Goal: Information Seeking & Learning: Learn about a topic

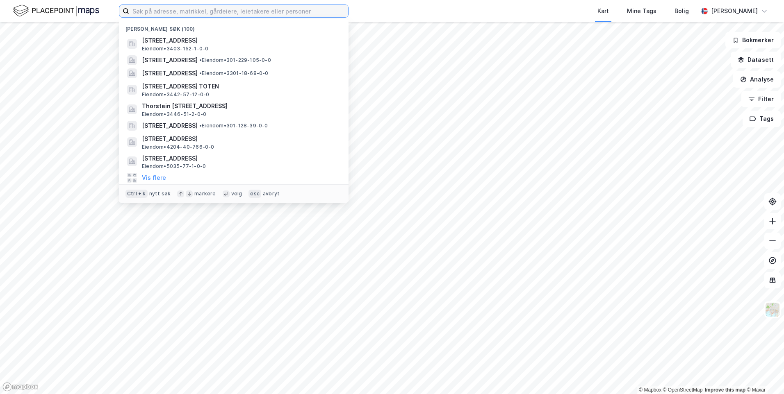
click at [200, 7] on input at bounding box center [238, 11] width 219 height 12
paste input "[STREET_ADDRESS]"
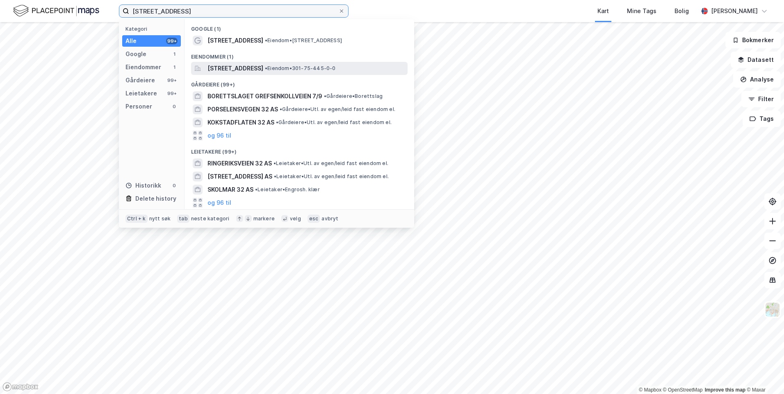
type input "[STREET_ADDRESS]"
click at [263, 64] on span "[STREET_ADDRESS]" at bounding box center [235, 69] width 56 height 10
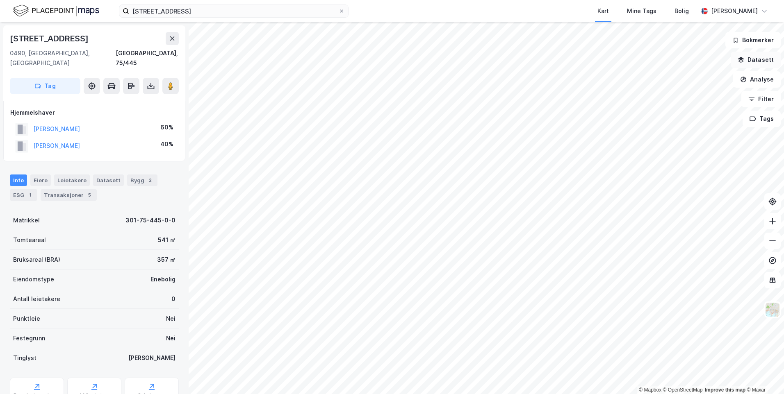
click at [767, 59] on button "Datasett" at bounding box center [756, 60] width 50 height 16
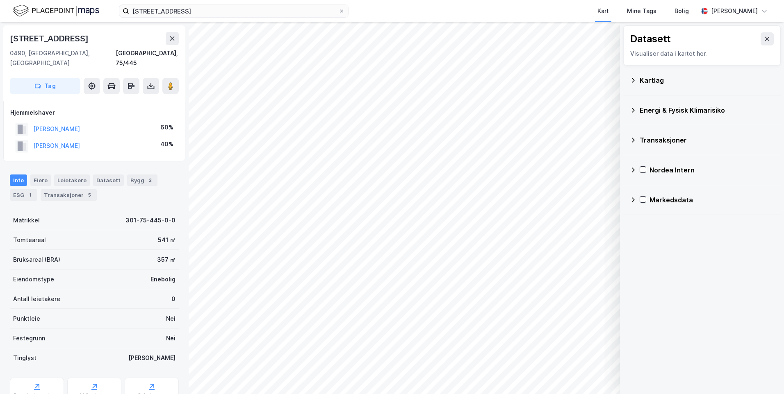
click at [638, 78] on div "Kartlag" at bounding box center [702, 81] width 144 height 20
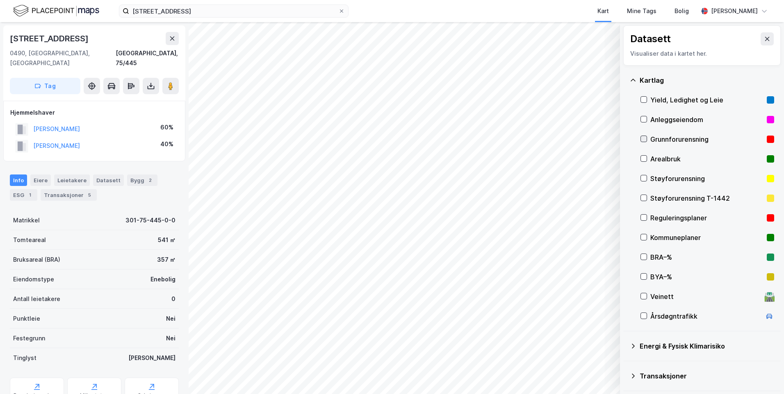
click at [645, 141] on icon at bounding box center [644, 139] width 6 height 6
click at [632, 78] on icon at bounding box center [633, 80] width 7 height 7
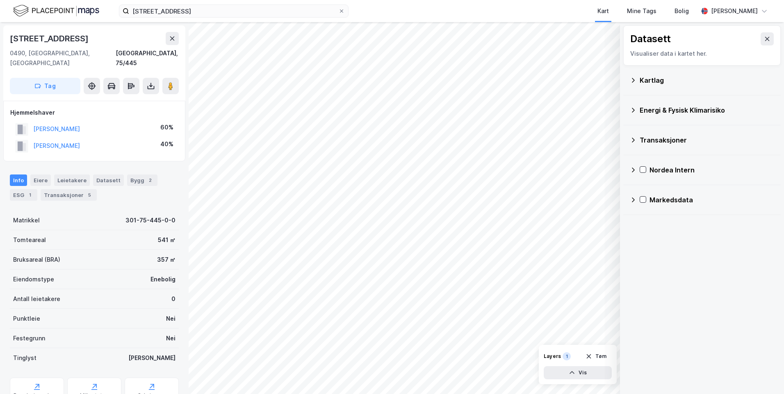
click at [635, 109] on icon at bounding box center [633, 110] width 7 height 7
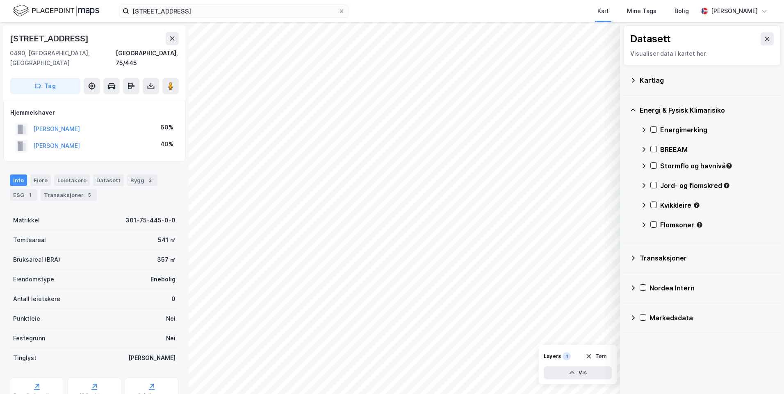
click at [644, 127] on icon at bounding box center [643, 130] width 7 height 7
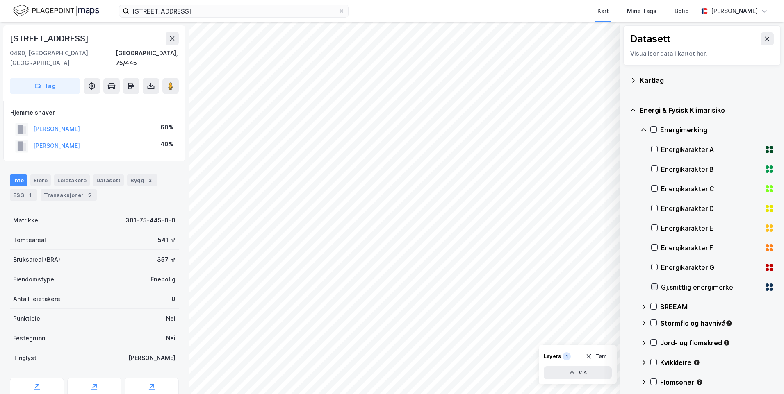
click at [656, 286] on icon at bounding box center [654, 287] width 5 height 3
click at [643, 129] on icon at bounding box center [643, 129] width 5 height 3
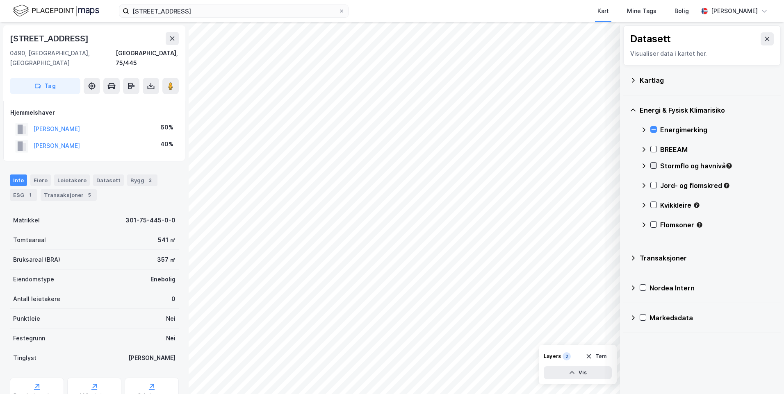
click at [654, 166] on icon at bounding box center [653, 165] width 5 height 3
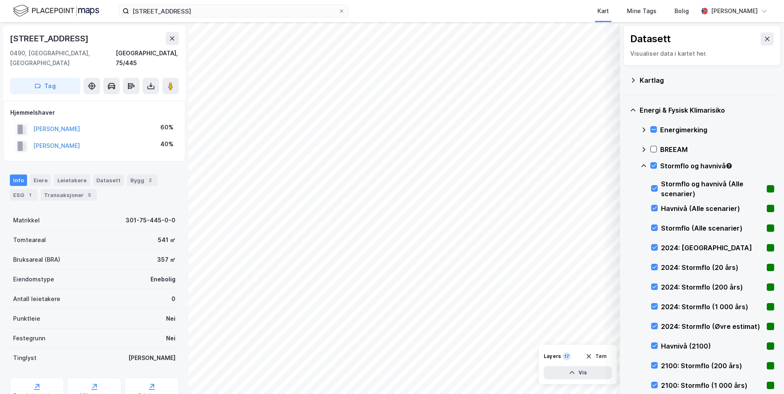
click at [643, 167] on icon at bounding box center [643, 166] width 7 height 7
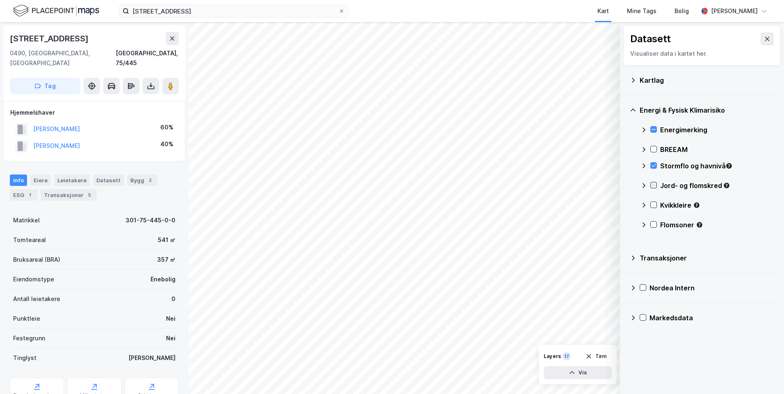
click at [652, 187] on icon at bounding box center [654, 185] width 6 height 6
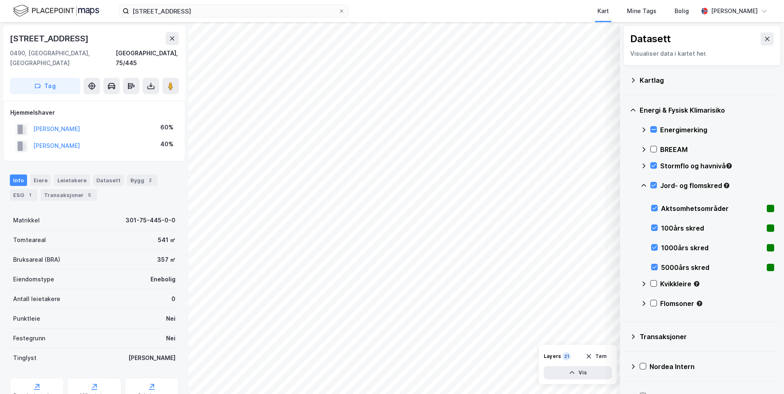
click at [643, 186] on icon at bounding box center [643, 185] width 7 height 7
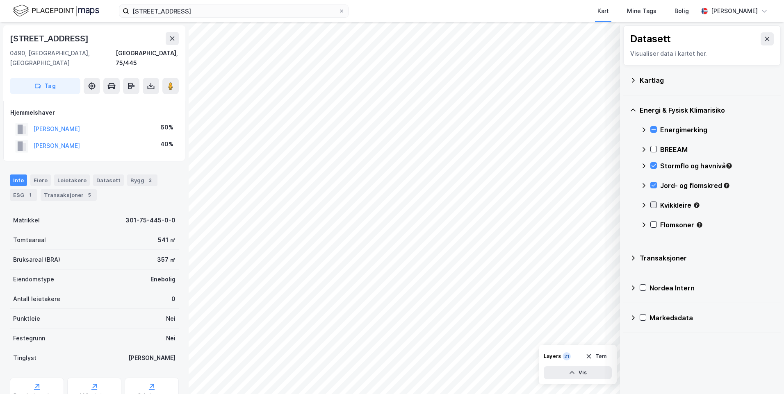
click at [653, 206] on icon at bounding box center [653, 205] width 5 height 3
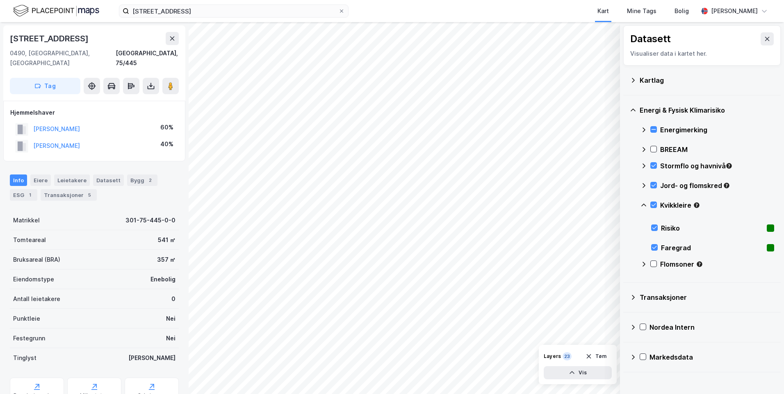
click at [643, 206] on icon at bounding box center [643, 205] width 7 height 7
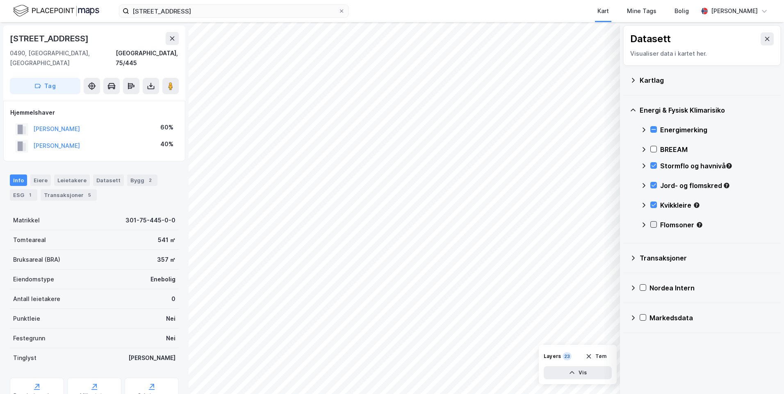
click at [654, 225] on icon at bounding box center [653, 224] width 5 height 3
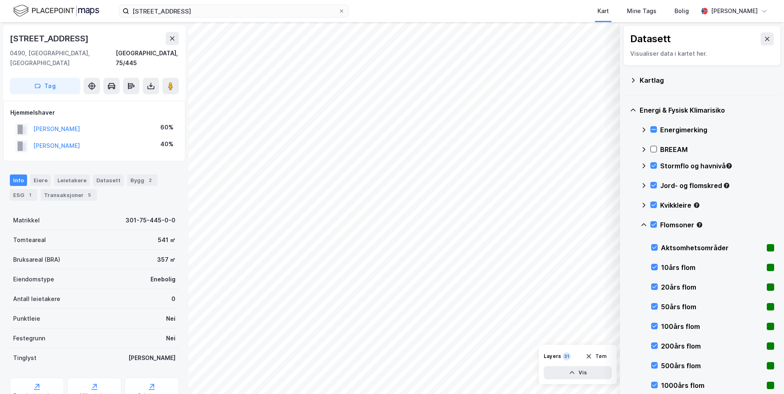
click at [644, 224] on icon at bounding box center [643, 224] width 5 height 3
